Goal: Check status: Check status

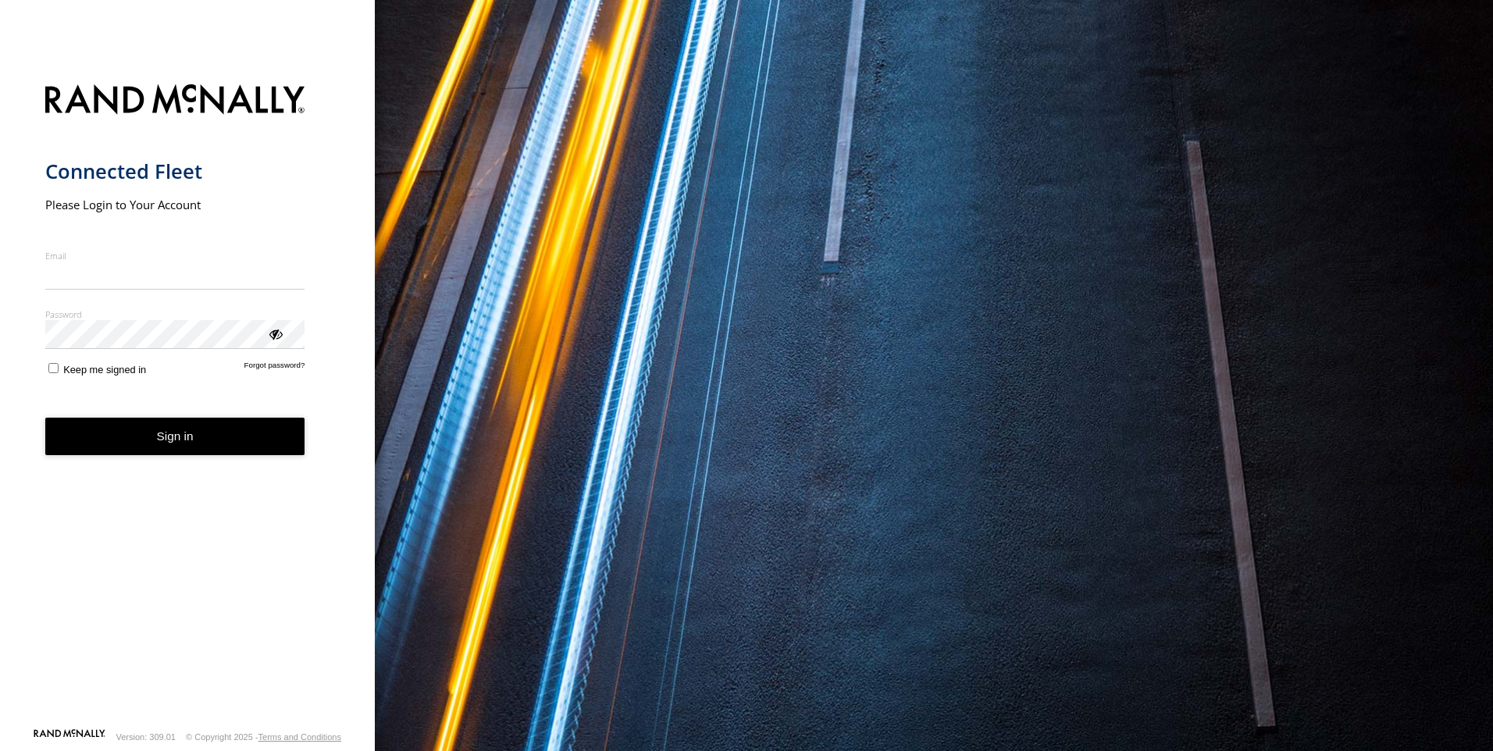
type input "**********"
click at [215, 447] on button "Sign in" at bounding box center [175, 437] width 260 height 38
click at [158, 443] on button "Sign in" at bounding box center [175, 437] width 260 height 38
click at [205, 438] on button "Sign in" at bounding box center [175, 437] width 260 height 38
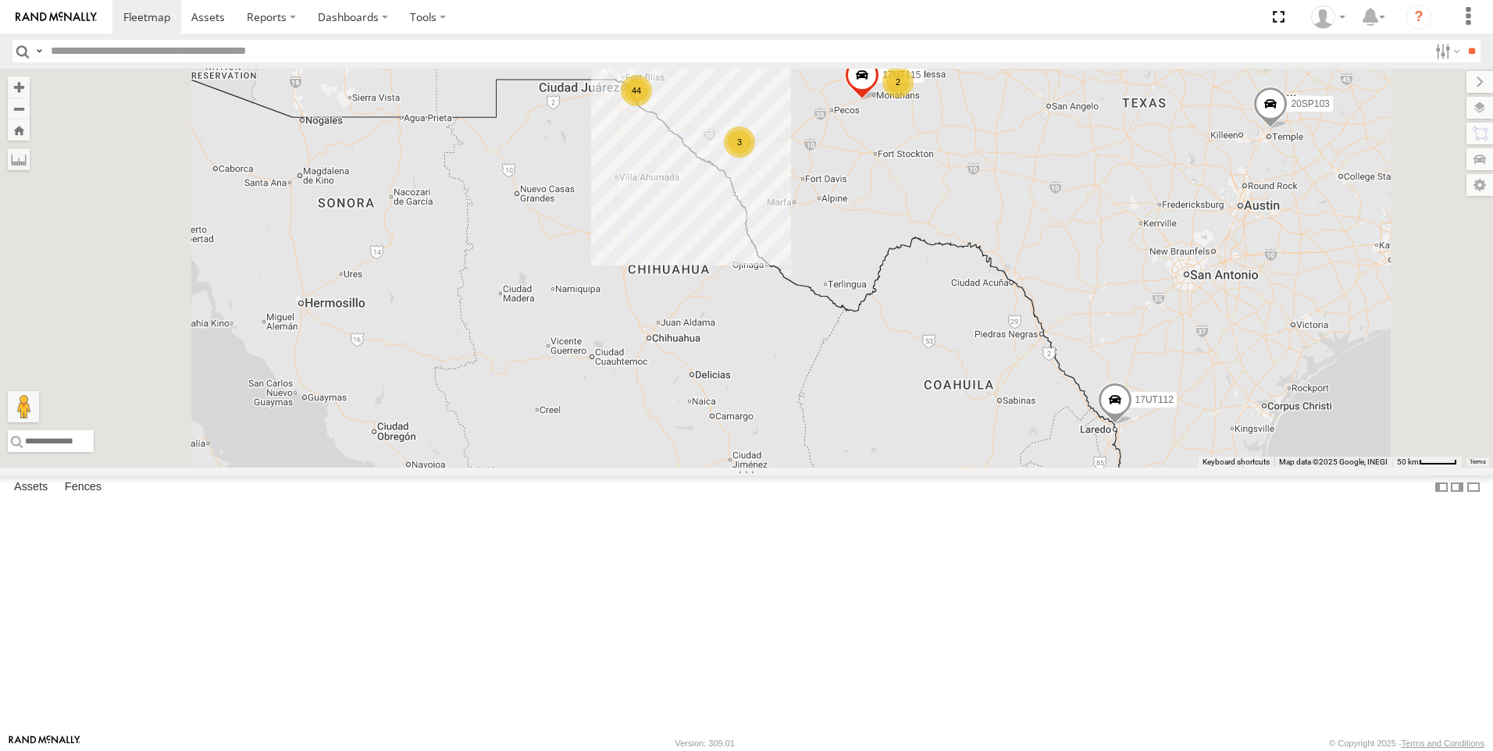
drag, startPoint x: 956, startPoint y: 393, endPoint x: 925, endPoint y: 504, distance: 115.0
click at [925, 468] on div "17UT112 20SP107 20SP95 17UT133 5459 17UT123 20SP94 17UT126 20SP103 5457-old 23S…" at bounding box center [746, 268] width 1493 height 399
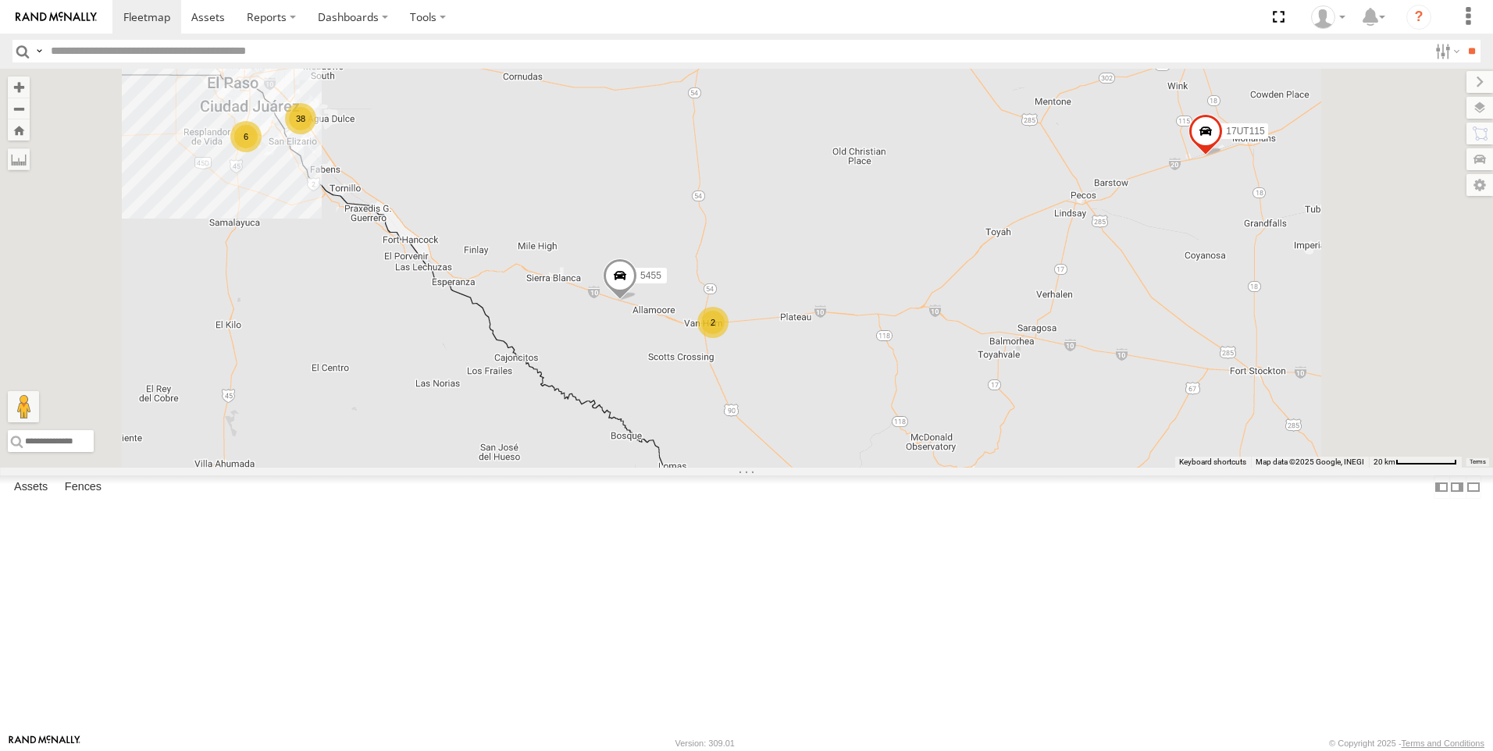
drag, startPoint x: 976, startPoint y: 385, endPoint x: 981, endPoint y: 583, distance: 198.4
click at [981, 468] on div "17UT112 20SP107 20SP95 17UT133 5459 17UT123 20SP94 17UT126 20SP103 5457-old 23S…" at bounding box center [746, 268] width 1493 height 399
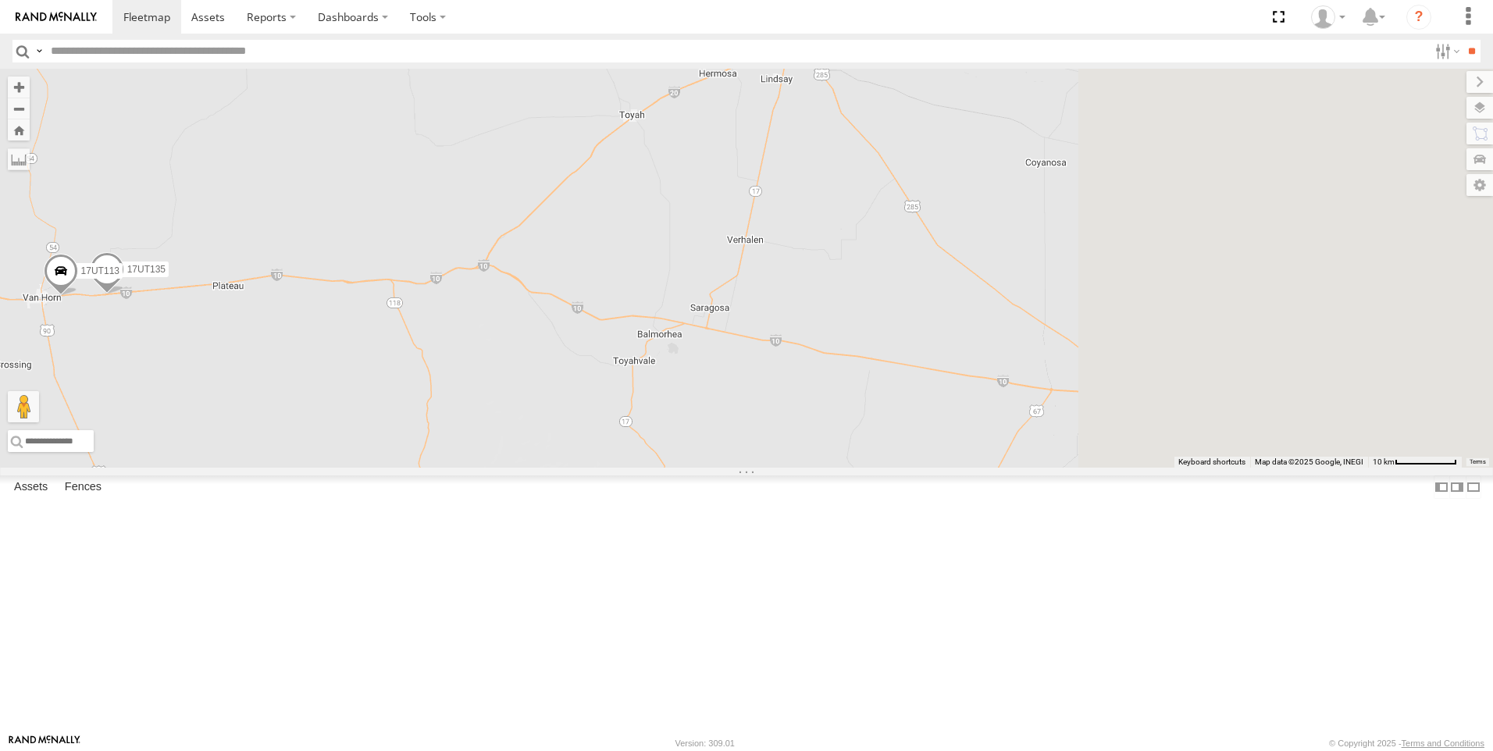
drag, startPoint x: 1104, startPoint y: 514, endPoint x: 525, endPoint y: 531, distance: 579.0
click at [525, 468] on div "17UT112 20SP107 20SP95 17UT133 5459 17UT123 20SP94 17UT126 20SP103 5457-old 23S…" at bounding box center [746, 268] width 1493 height 399
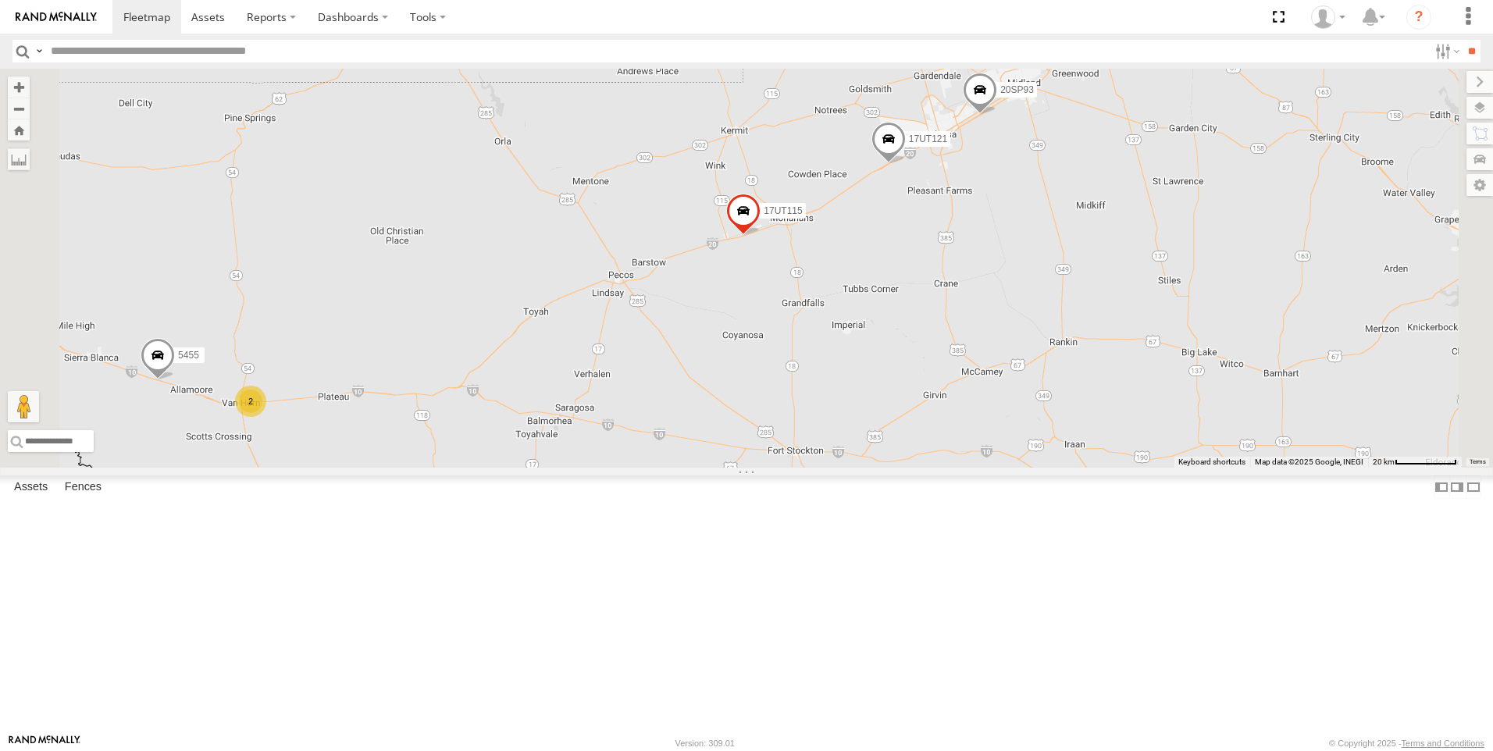
drag, startPoint x: 945, startPoint y: 358, endPoint x: 936, endPoint y: 383, distance: 26.4
click at [936, 383] on div "17UT112 20SP107 20SP95 17UT133 5459 17UT123 20SP94 17UT126 20SP103 5457-old 23S…" at bounding box center [746, 268] width 1493 height 399
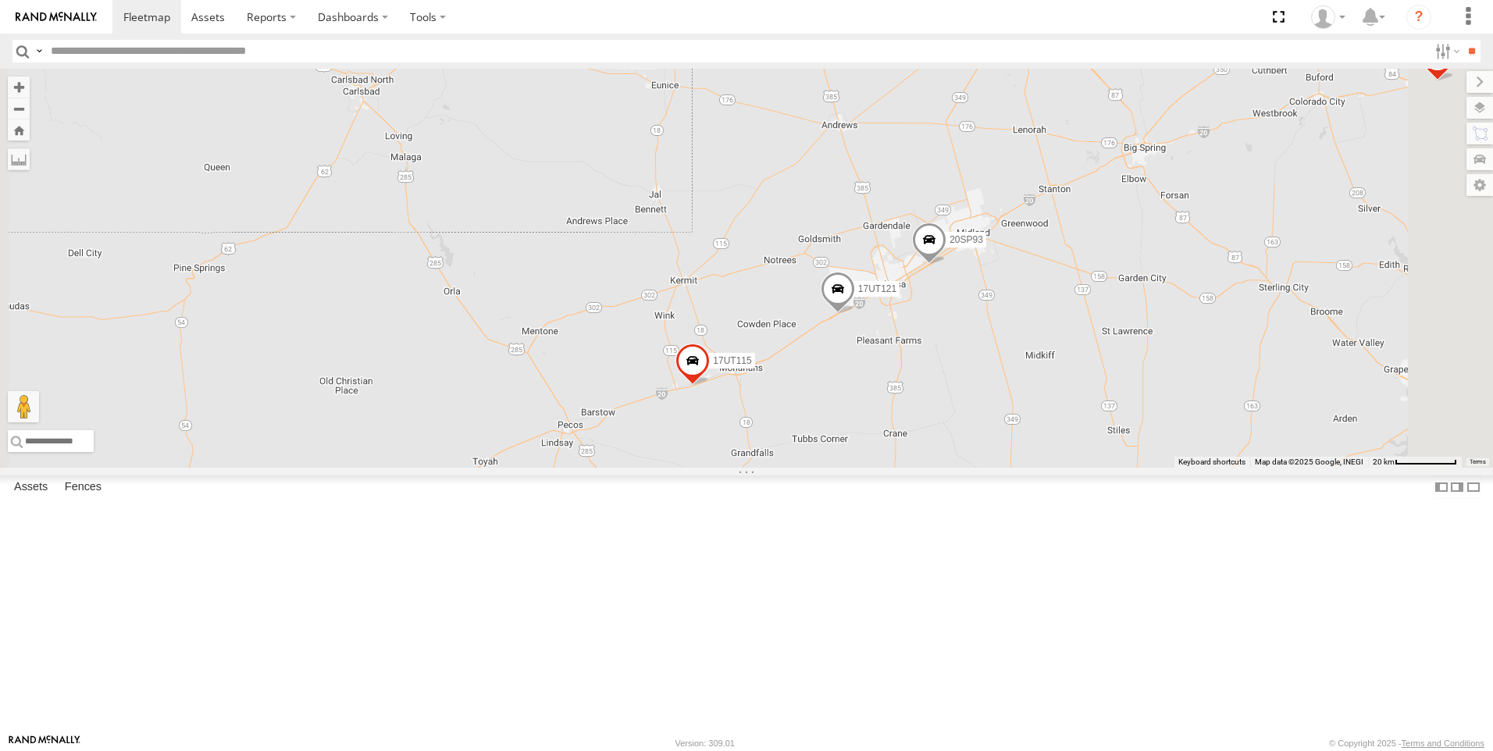
drag, startPoint x: 1100, startPoint y: 297, endPoint x: 1047, endPoint y: 455, distance: 166.2
click at [1047, 455] on div "17UT112 20SP107 20SP95 17UT133 5459 17UT123 20SP94 17UT126 20SP103 5457-old 23S…" at bounding box center [746, 268] width 1493 height 399
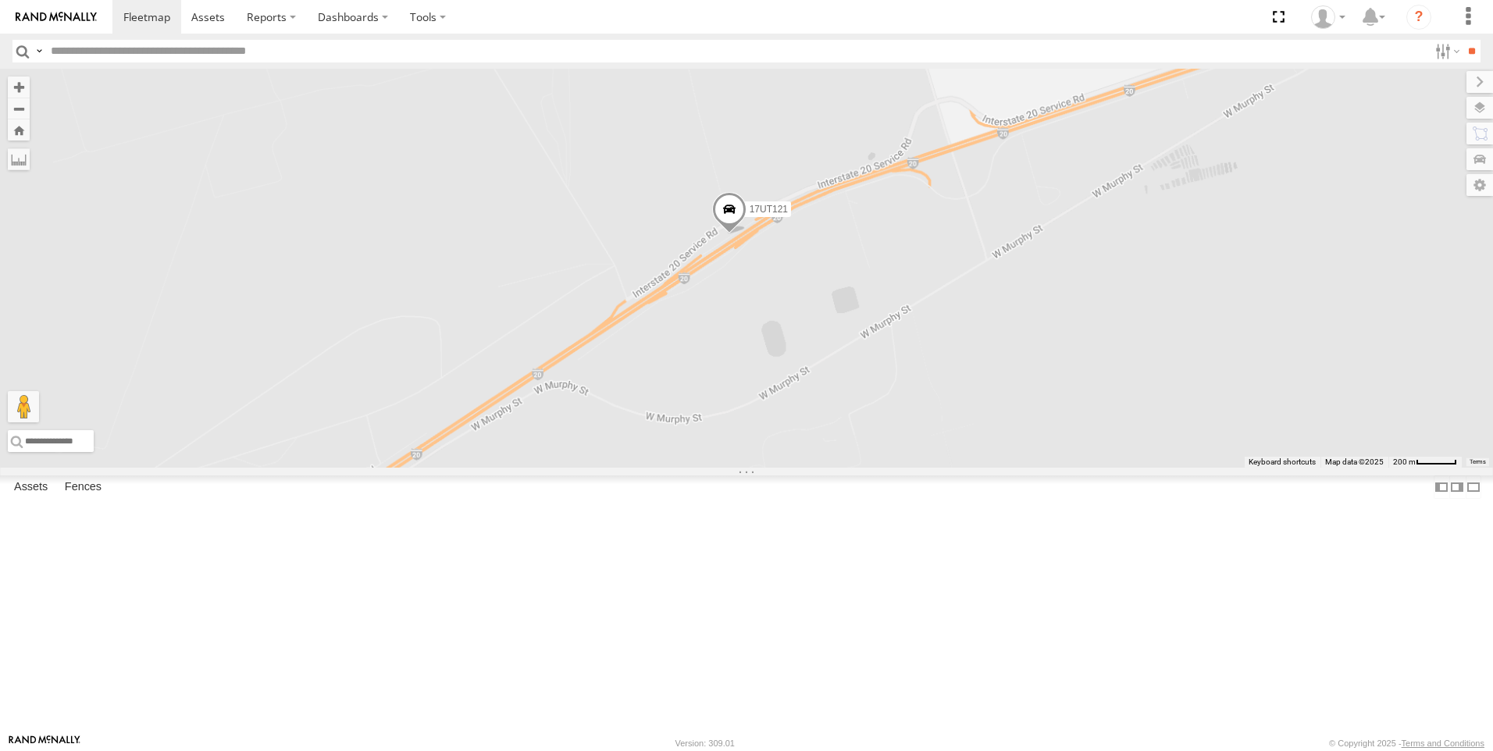
drag, startPoint x: 1001, startPoint y: 356, endPoint x: 999, endPoint y: 490, distance: 134.4
click at [999, 468] on div "17UT112 20SP107 20SP95 17UT133 5459 17UT123 20SP94 17UT126 20SP103 5457-old 23S…" at bounding box center [746, 268] width 1493 height 399
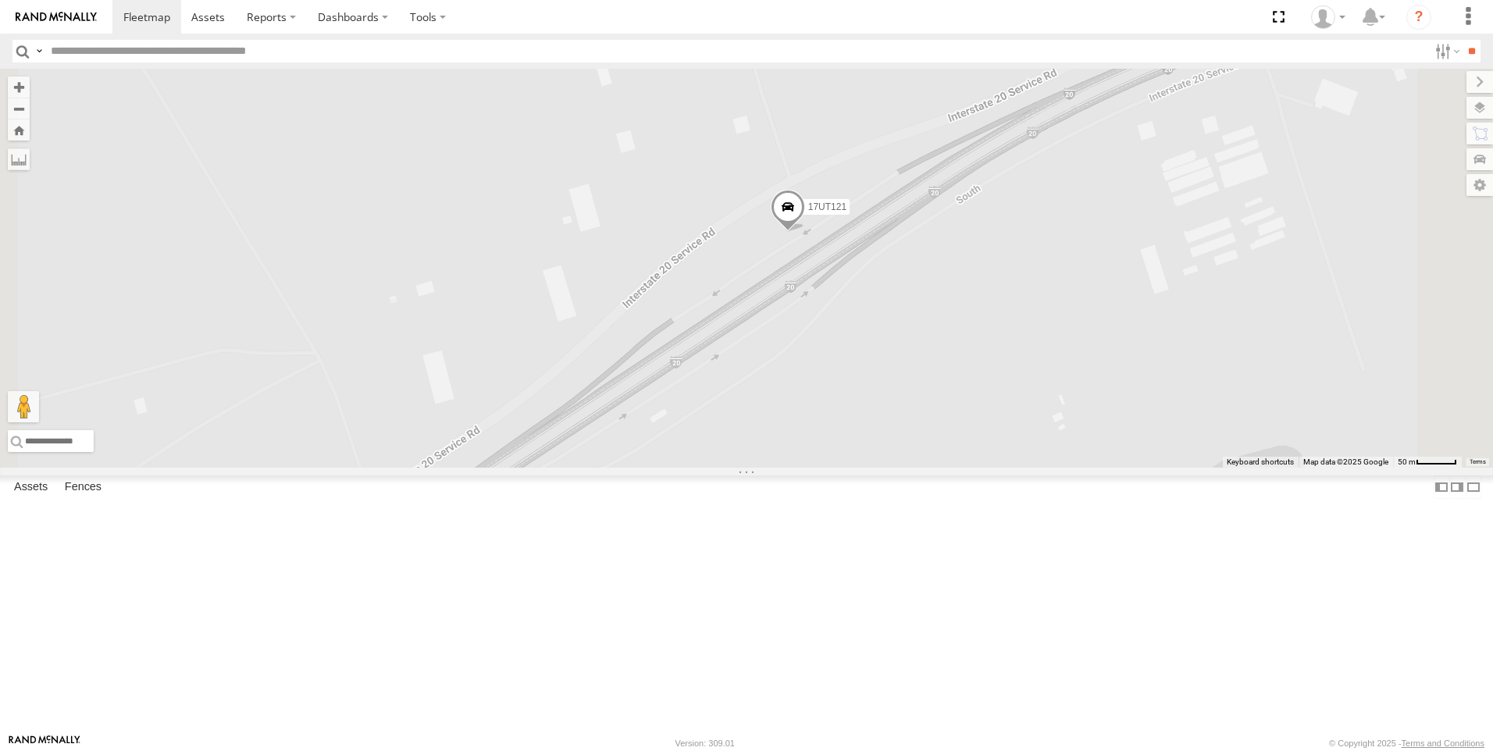
drag, startPoint x: 947, startPoint y: 370, endPoint x: 923, endPoint y: 513, distance: 145.0
click at [923, 468] on div "17UT112 20SP107 20SP95 17UT133 5459 17UT123 20SP94 17UT126 20SP103 5457-old 23S…" at bounding box center [746, 268] width 1493 height 399
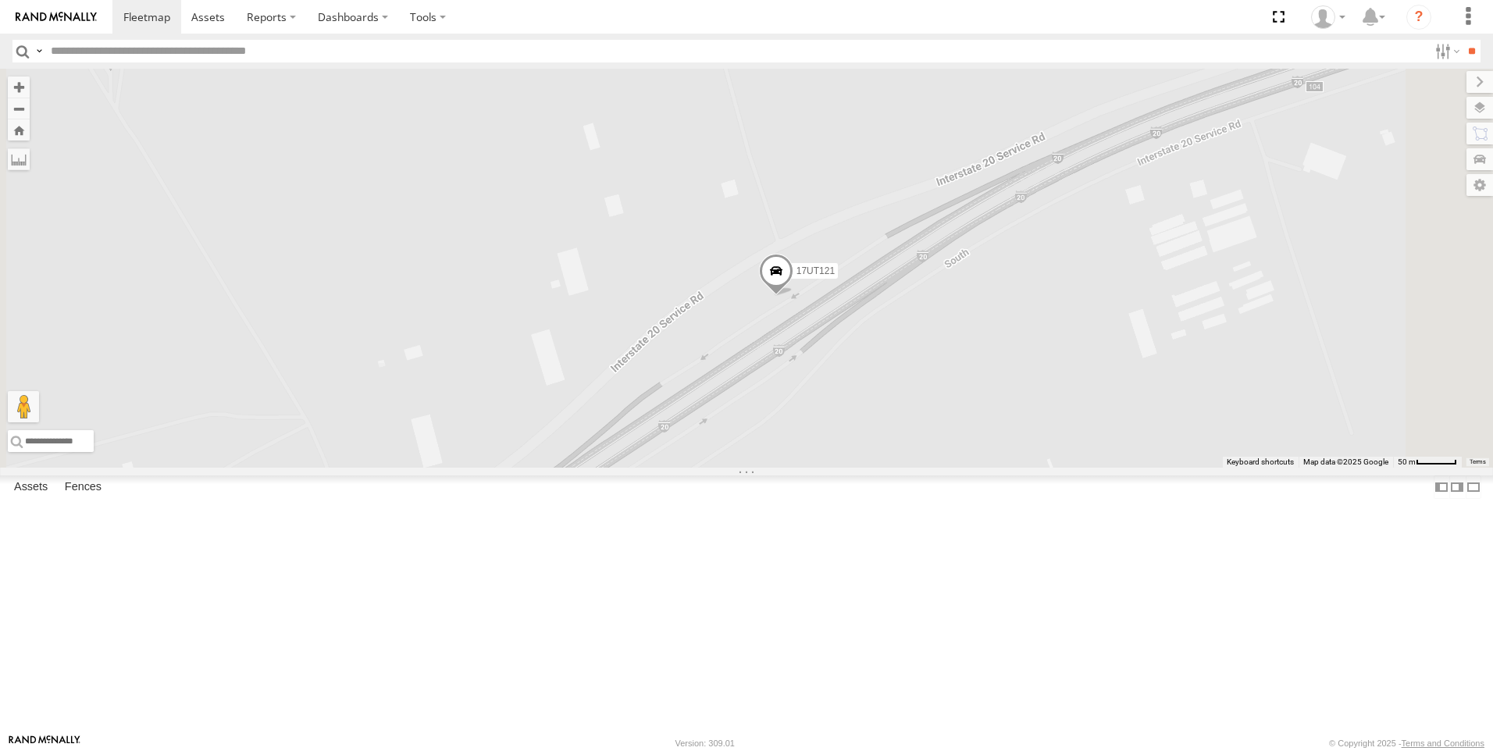
click at [793, 296] on span at bounding box center [776, 275] width 34 height 42
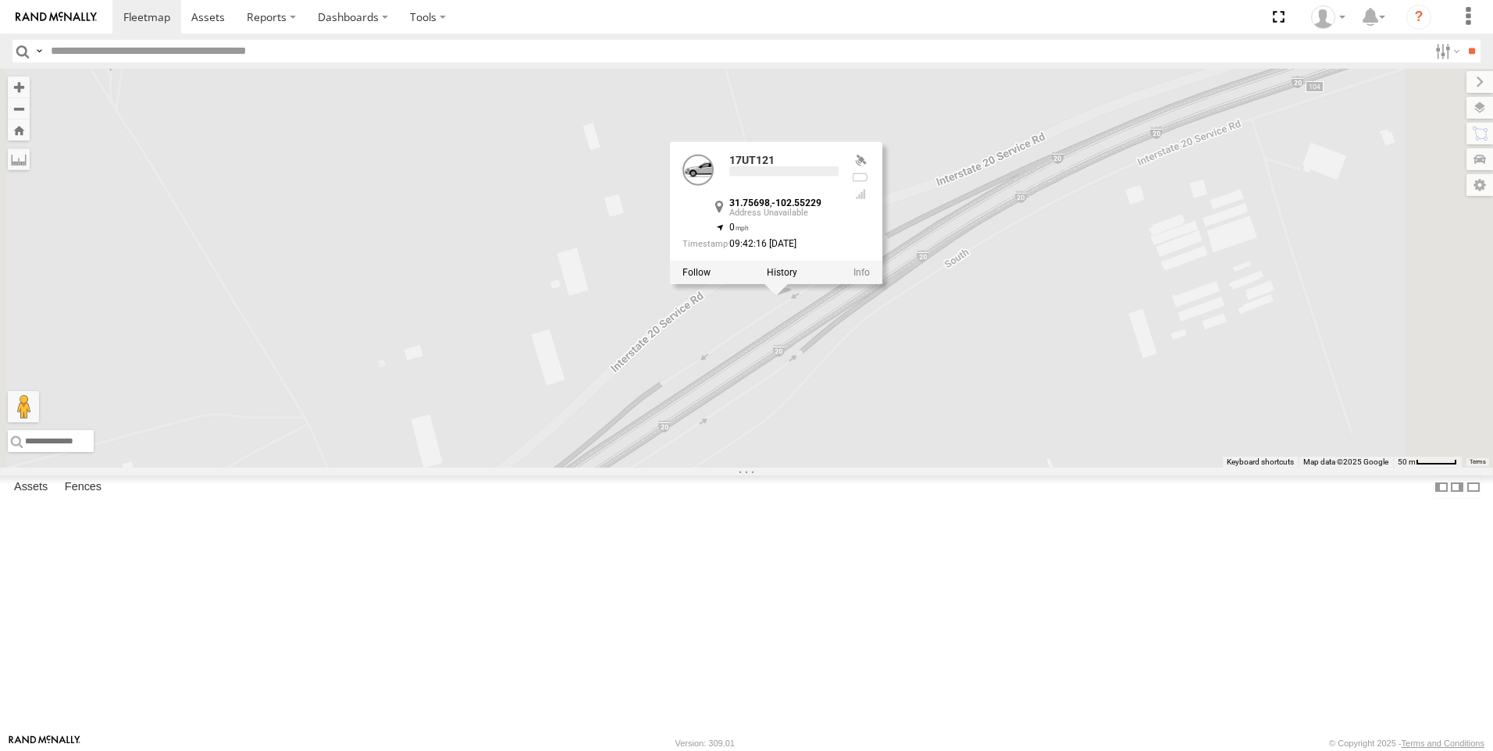
click at [797, 278] on label at bounding box center [782, 272] width 30 height 11
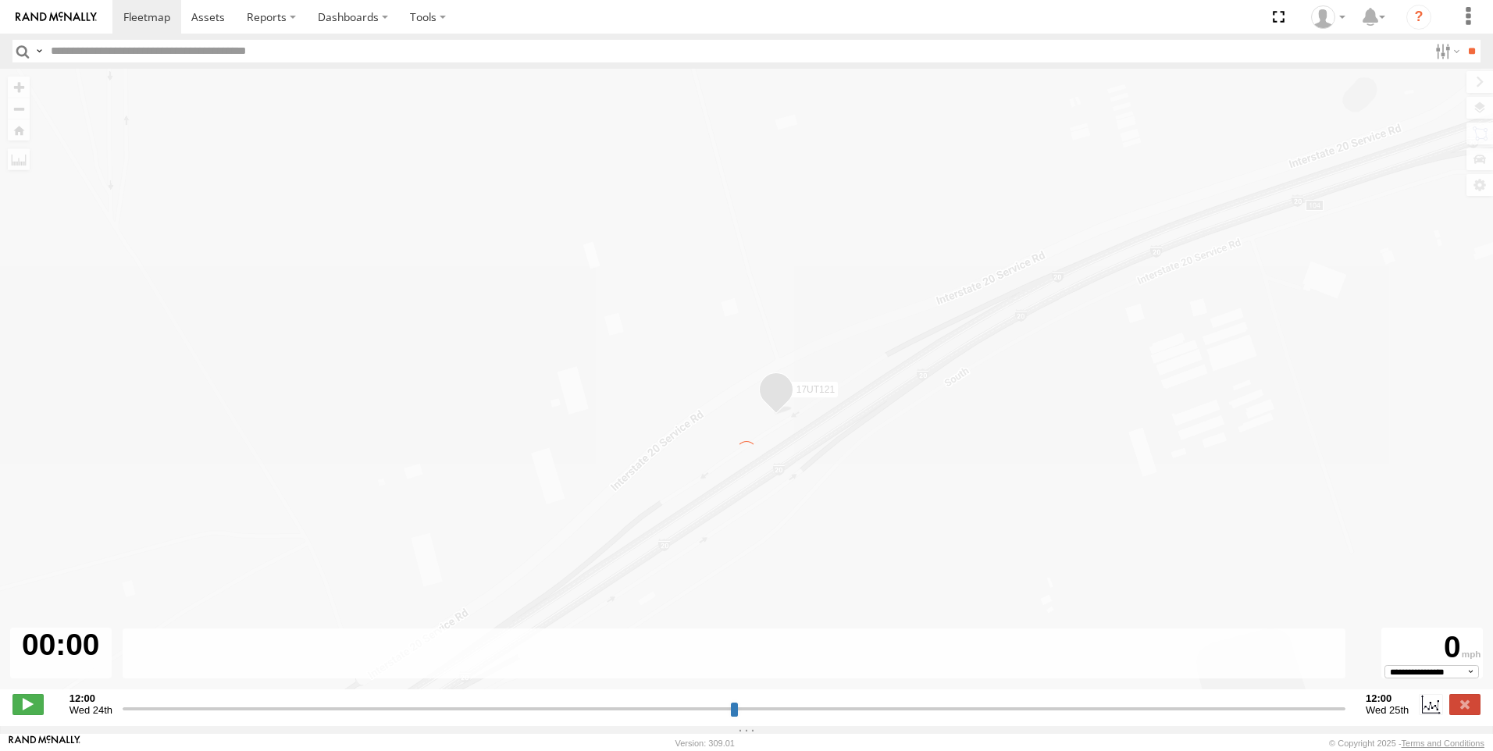
type input "**********"
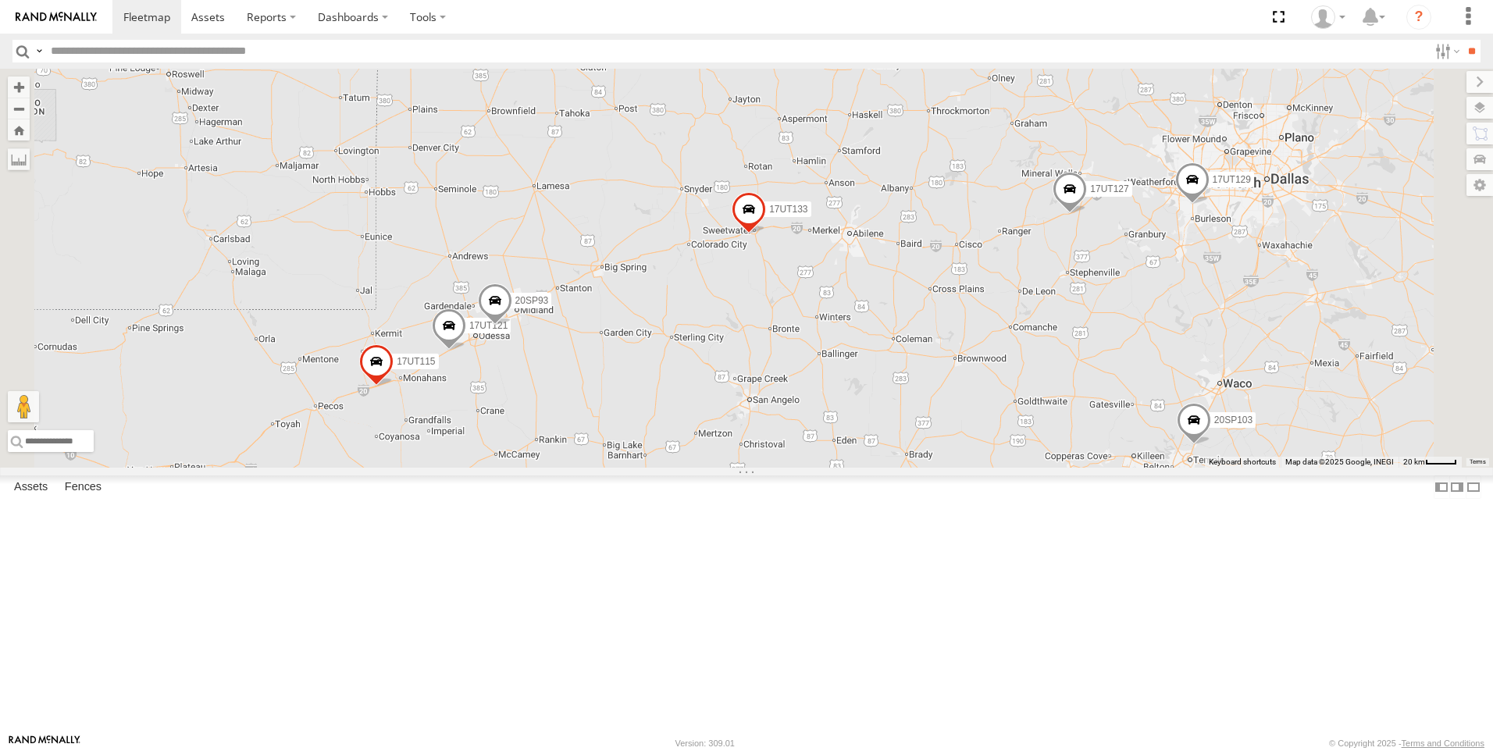
drag, startPoint x: 973, startPoint y: 316, endPoint x: 1037, endPoint y: 614, distance: 304.4
click at [1037, 468] on div "17UT112 20SP107 20SP95 17UT133 5459 17UT123 20SP94 17UT126 20SP103 5457-old 17U…" at bounding box center [746, 268] width 1493 height 399
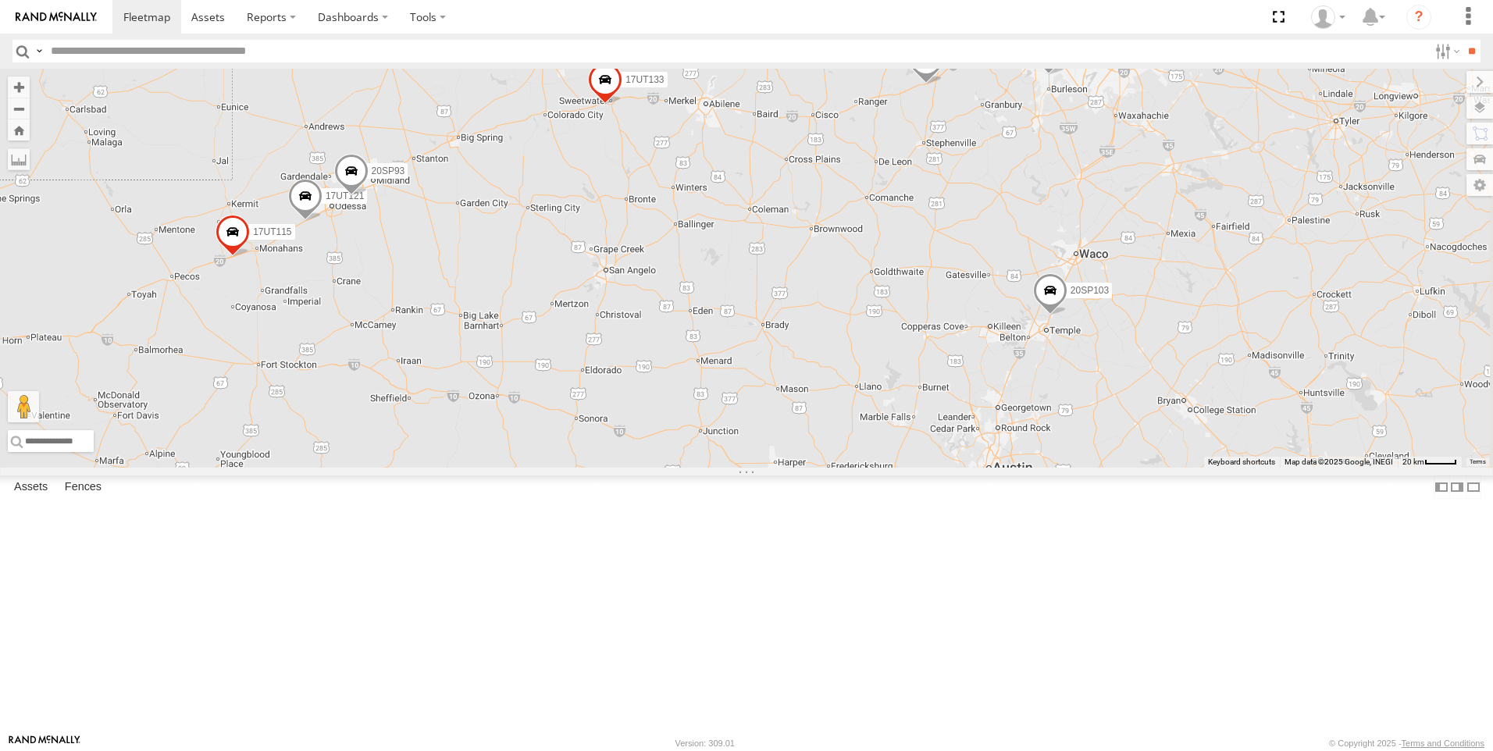
drag, startPoint x: 1141, startPoint y: 479, endPoint x: 989, endPoint y: 302, distance: 233.1
click at [989, 302] on div "17UT112 20SP107 20SP95 17UT133 5459 17UT123 20SP94 17UT126 20SP103 5457-old 17U…" at bounding box center [746, 268] width 1493 height 399
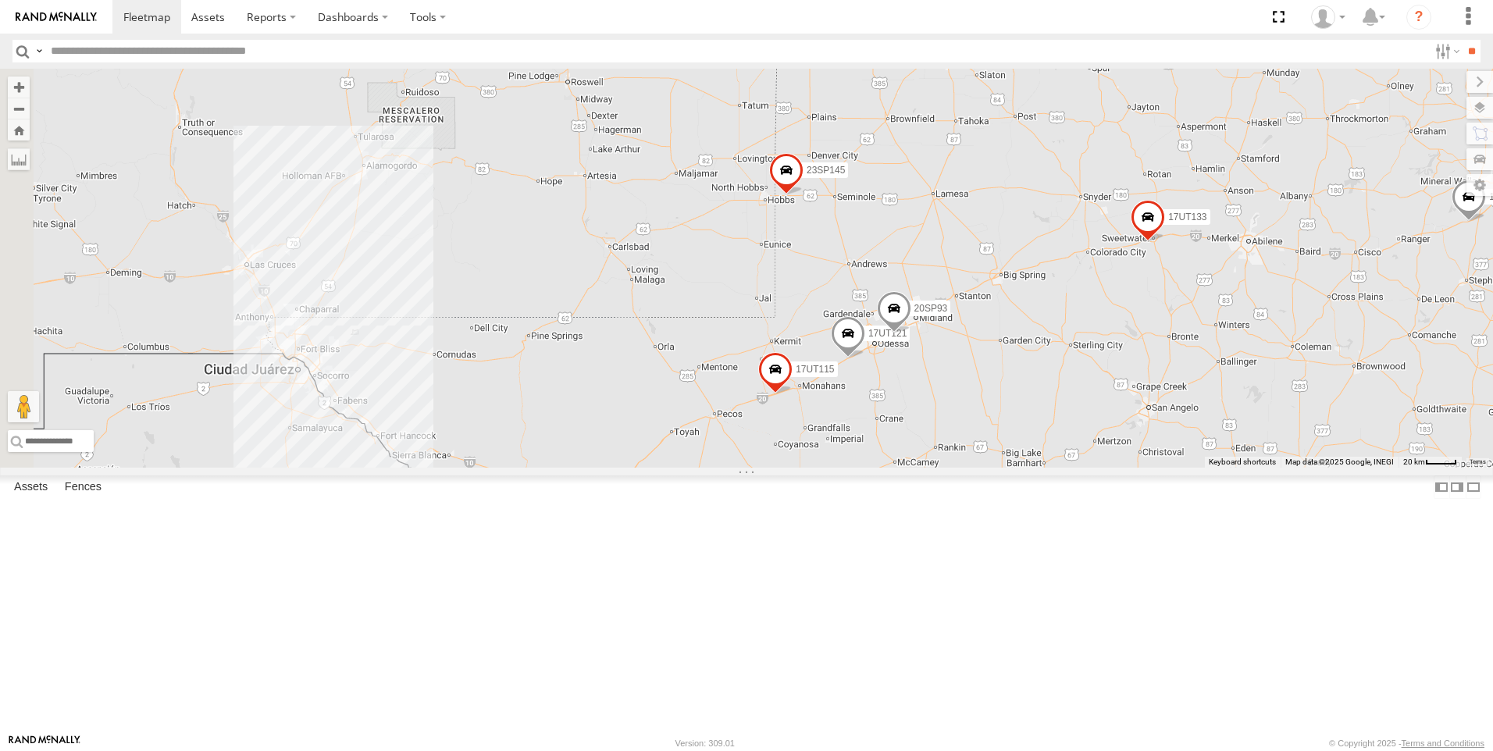
drag, startPoint x: 736, startPoint y: 390, endPoint x: 1225, endPoint y: 525, distance: 507.0
click at [1286, 468] on div "17UT112 20SP107 20SP95 17UT133 5459 17UT123 20SP94 17UT126 20SP103 5457-old 17U…" at bounding box center [746, 268] width 1493 height 399
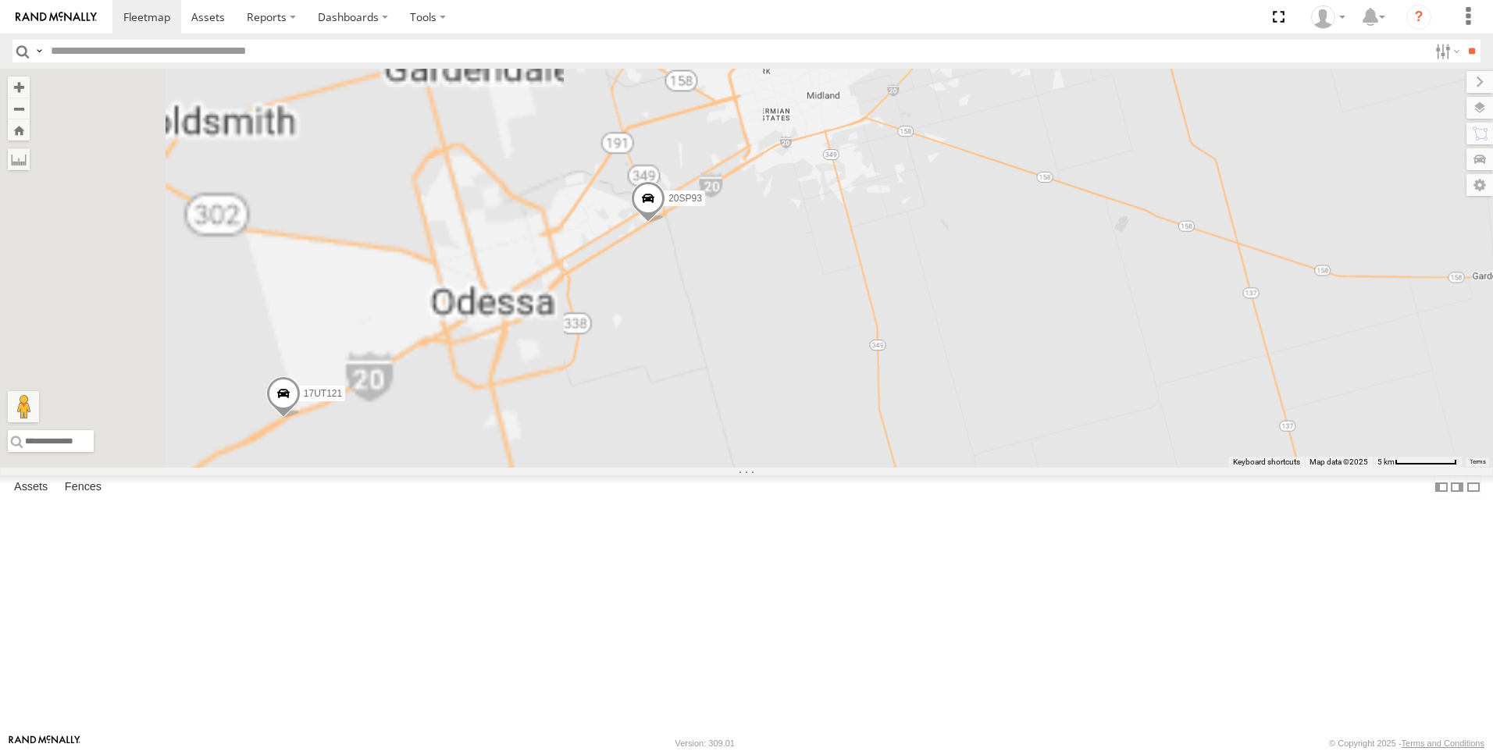
drag, startPoint x: 877, startPoint y: 371, endPoint x: 1646, endPoint y: 604, distance: 803.9
click at [1492, 604] on html at bounding box center [746, 375] width 1493 height 751
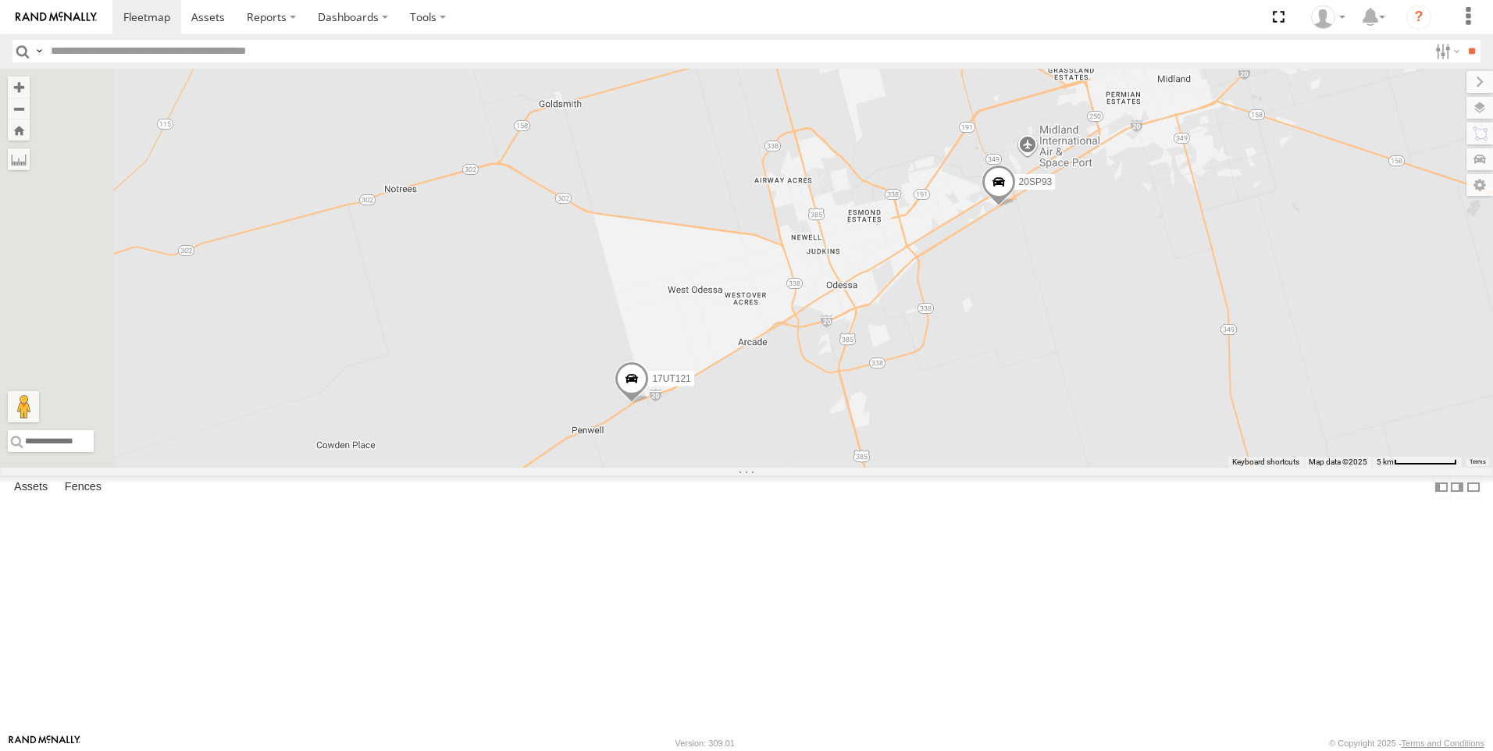
drag, startPoint x: 929, startPoint y: 589, endPoint x: 972, endPoint y: 493, distance: 104.9
click at [972, 468] on div "17UT112 20SP107 20SP95 17UT133 5459 17UT123 20SP94 17UT126 20SP103 5457-old 17U…" at bounding box center [746, 268] width 1493 height 399
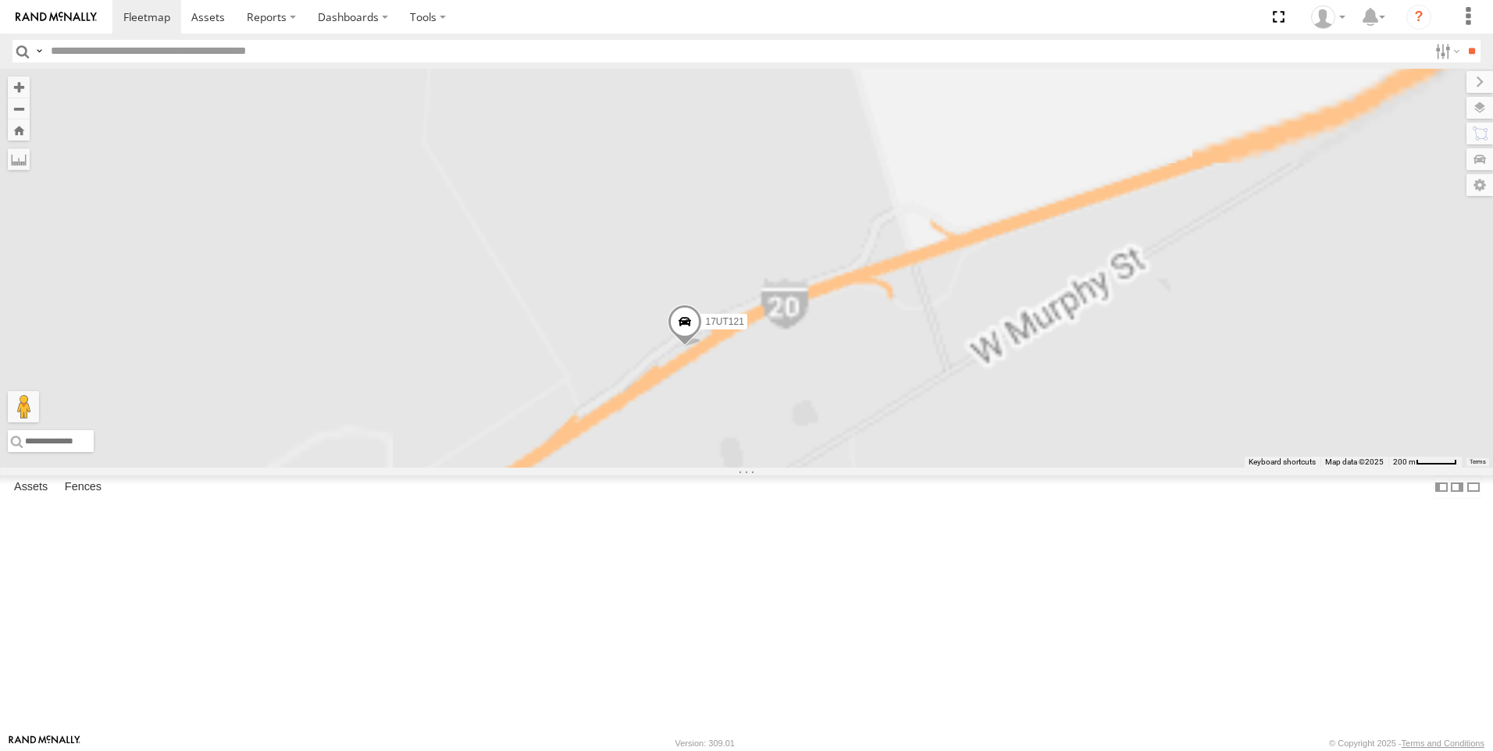
drag, startPoint x: 874, startPoint y: 456, endPoint x: 957, endPoint y: 642, distance: 203.8
click at [960, 468] on div "17UT112 20SP107 20SP95 17UT133 5459 17UT123 20SP94 17UT126 20SP103 5457-old 17U…" at bounding box center [746, 268] width 1493 height 399
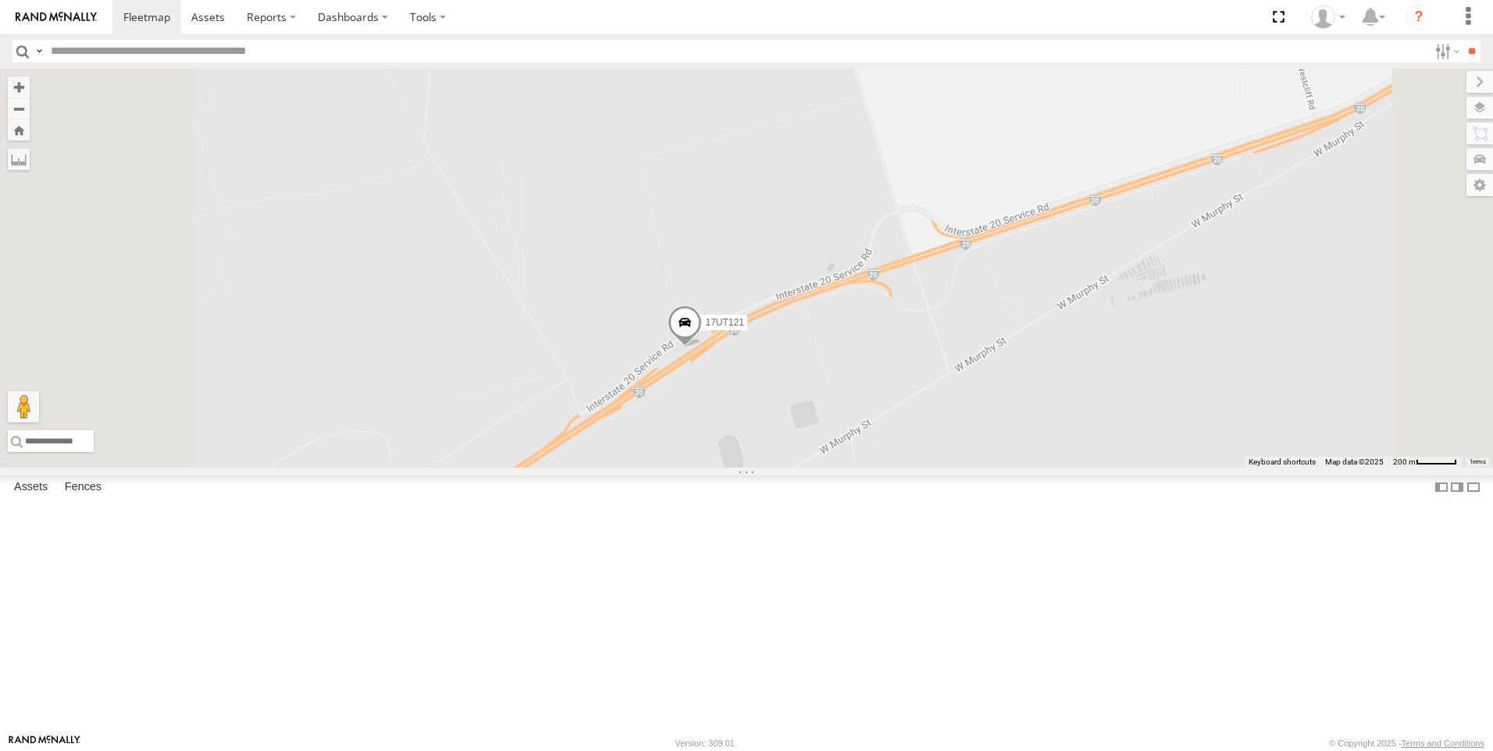
click at [702, 347] on span at bounding box center [685, 326] width 34 height 42
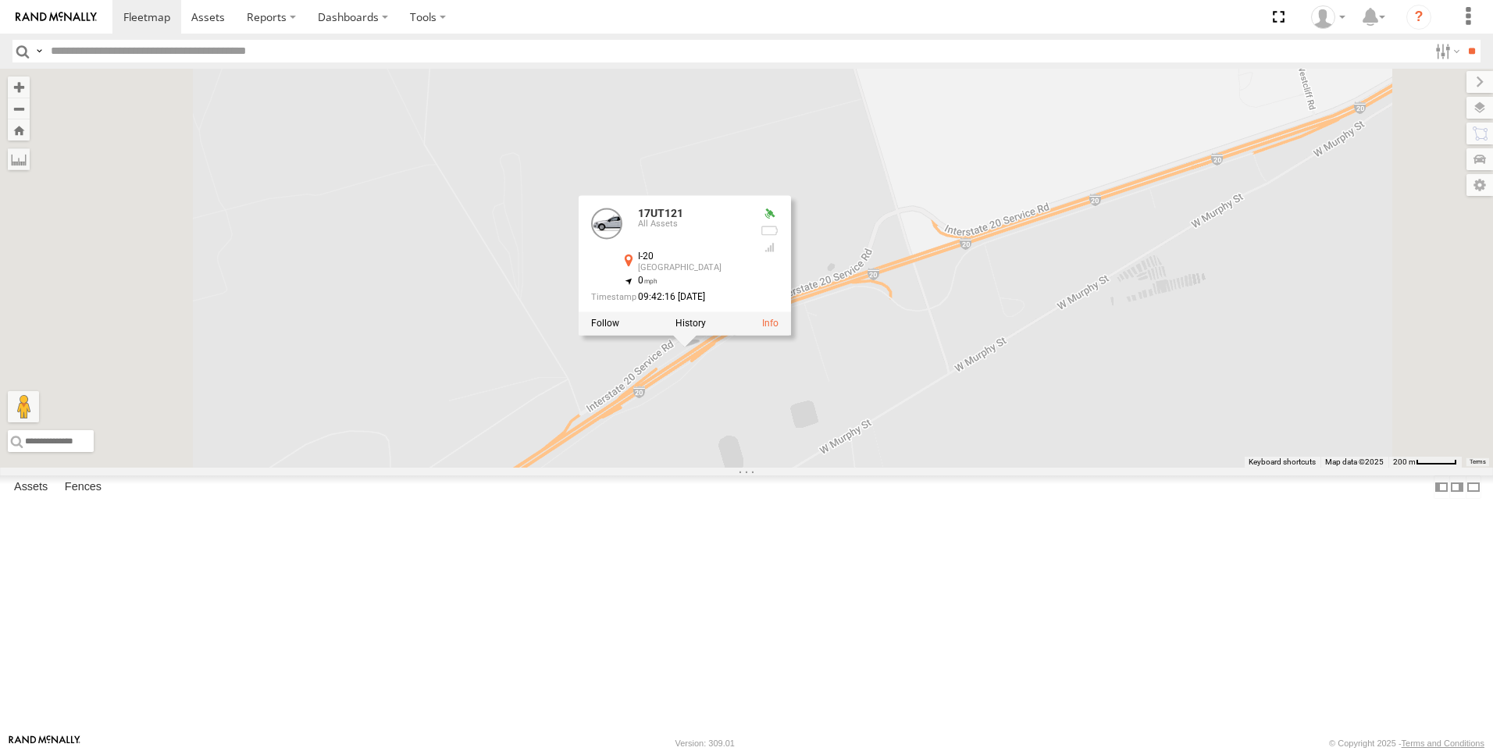
click at [779, 220] on div at bounding box center [769, 214] width 19 height 12
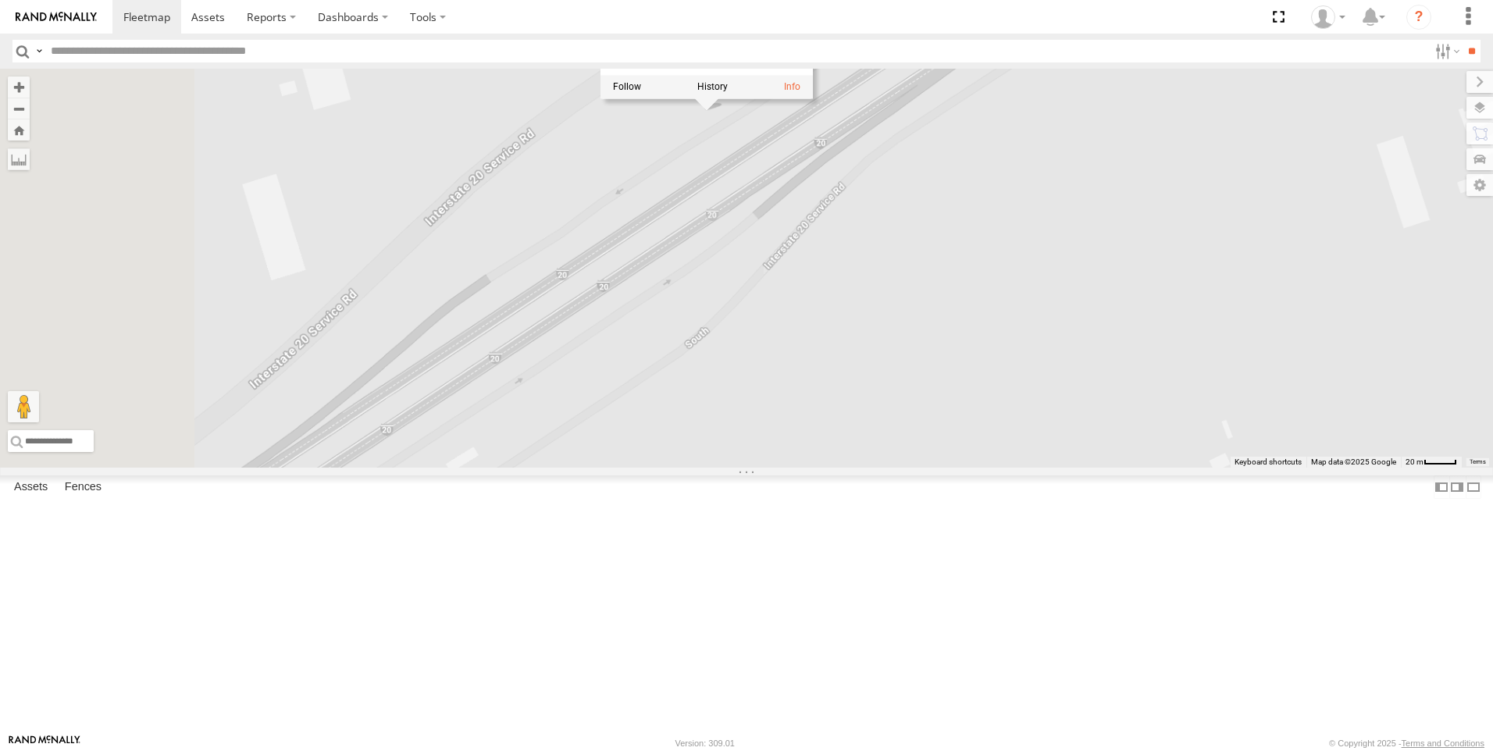
drag, startPoint x: 890, startPoint y: 395, endPoint x: 1006, endPoint y: 785, distance: 406.7
click at [1006, 751] on html at bounding box center [746, 375] width 1493 height 751
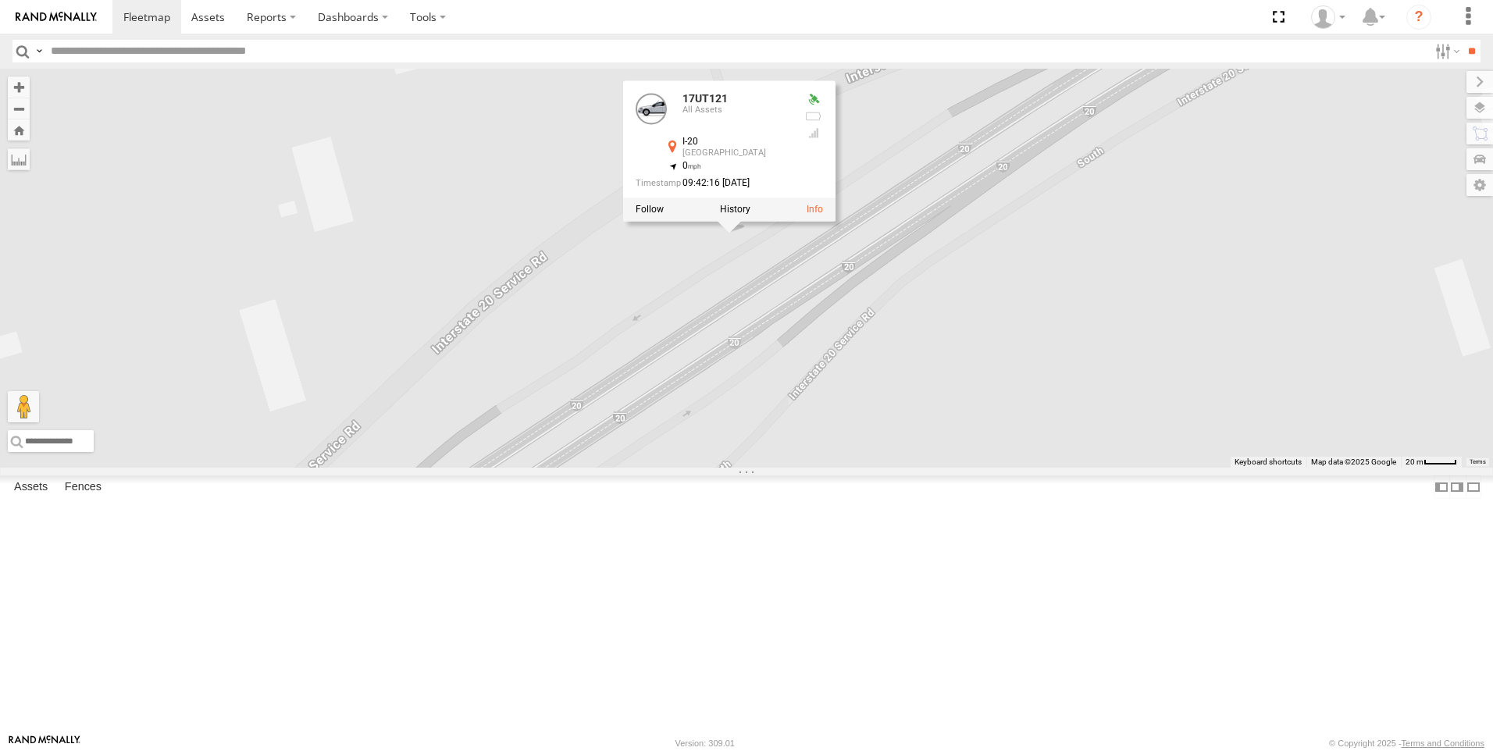
drag, startPoint x: 1022, startPoint y: 478, endPoint x: 1016, endPoint y: 566, distance: 88.5
click at [1016, 468] on div "17UT112 20SP107 20SP95 17UT133 5459 17UT123 20SP94 17UT126 20SP103 5457-old 17U…" at bounding box center [746, 268] width 1493 height 399
click at [751, 216] on label at bounding box center [735, 210] width 30 height 11
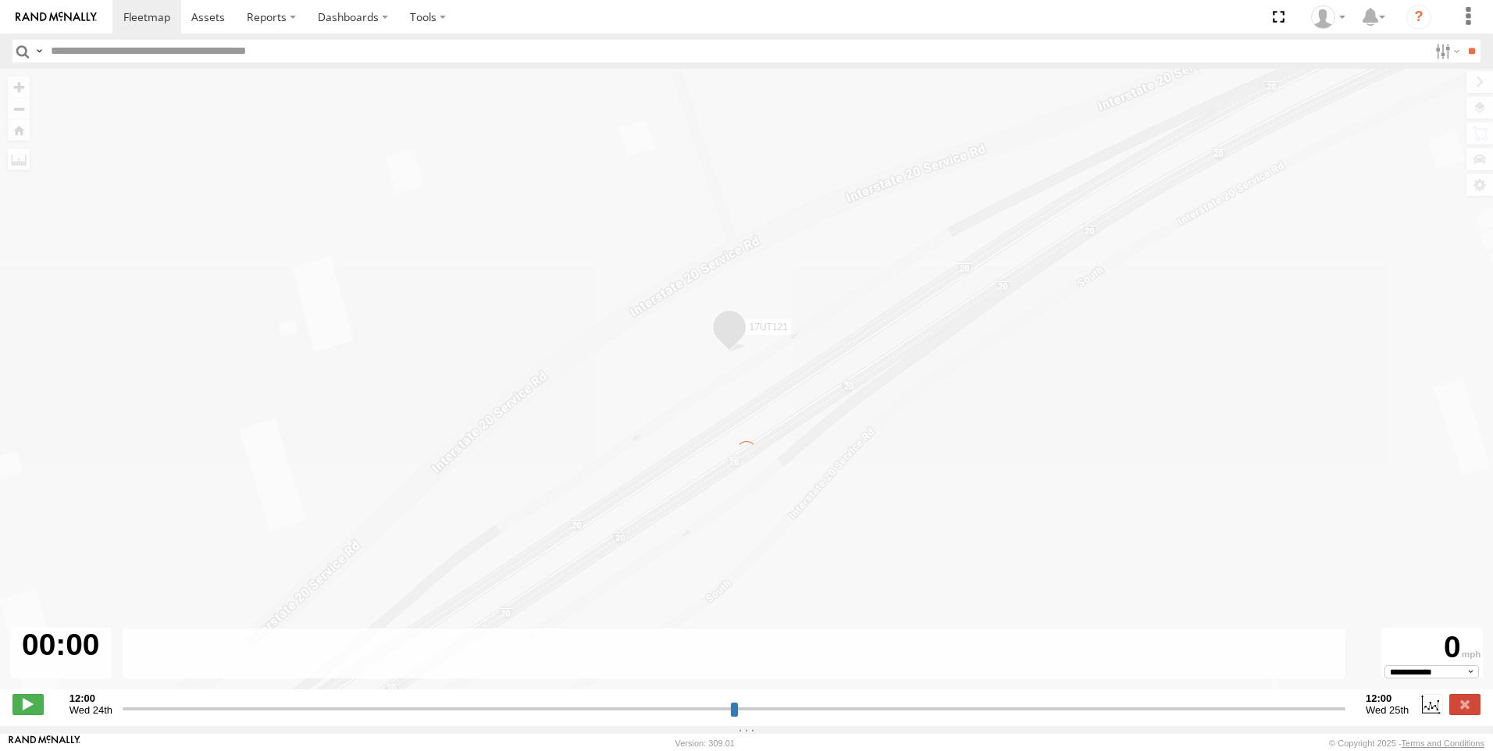
type input "**********"
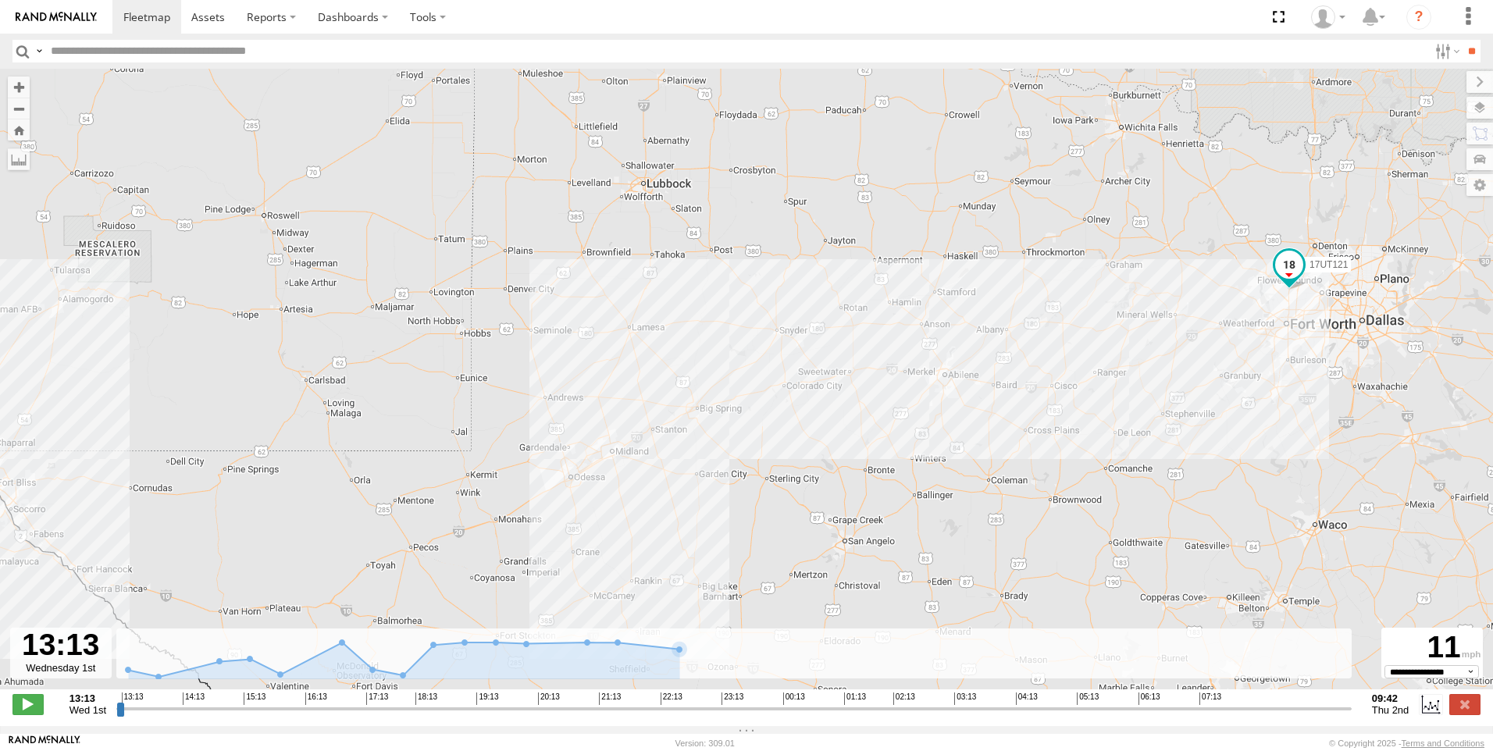
drag, startPoint x: 822, startPoint y: 476, endPoint x: 1053, endPoint y: 486, distance: 230.6
click at [1071, 484] on div "17UT121" at bounding box center [746, 387] width 1493 height 637
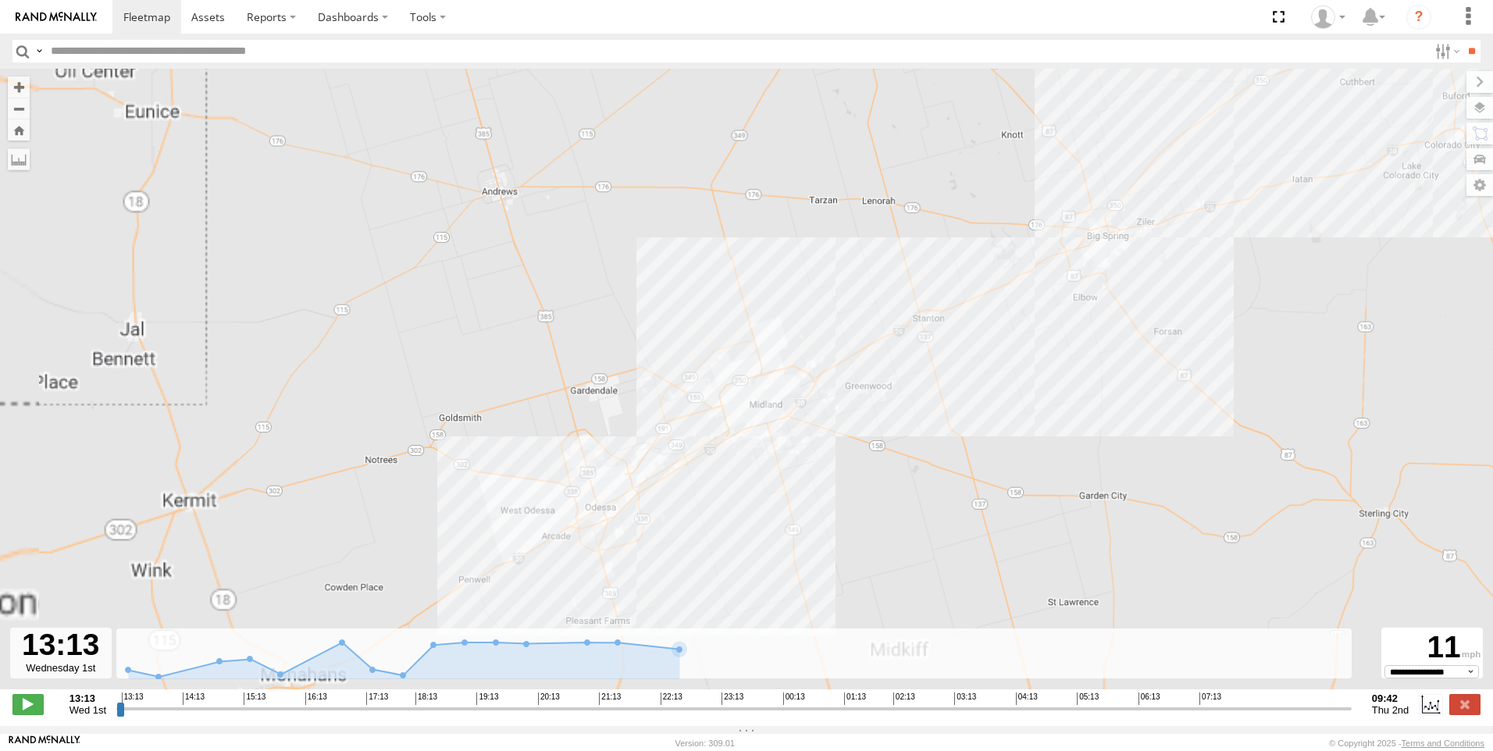
drag, startPoint x: 1097, startPoint y: 401, endPoint x: 1293, endPoint y: 393, distance: 196.2
click at [1293, 393] on div "17UT121" at bounding box center [746, 387] width 1493 height 637
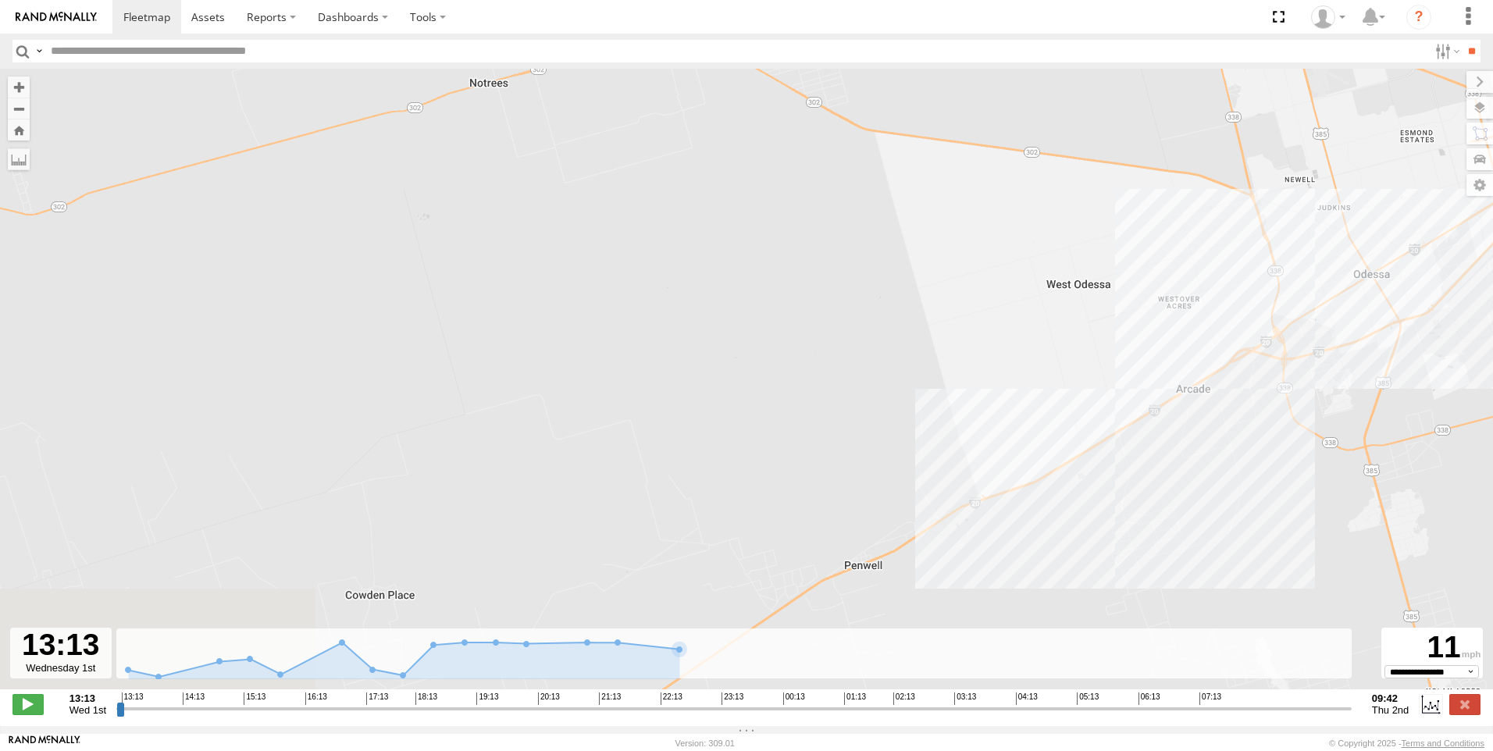
drag, startPoint x: 909, startPoint y: 530, endPoint x: 997, endPoint y: 260, distance: 283.3
click at [997, 263] on div "17UT121" at bounding box center [746, 387] width 1493 height 637
